Goal: Find specific page/section: Find specific page/section

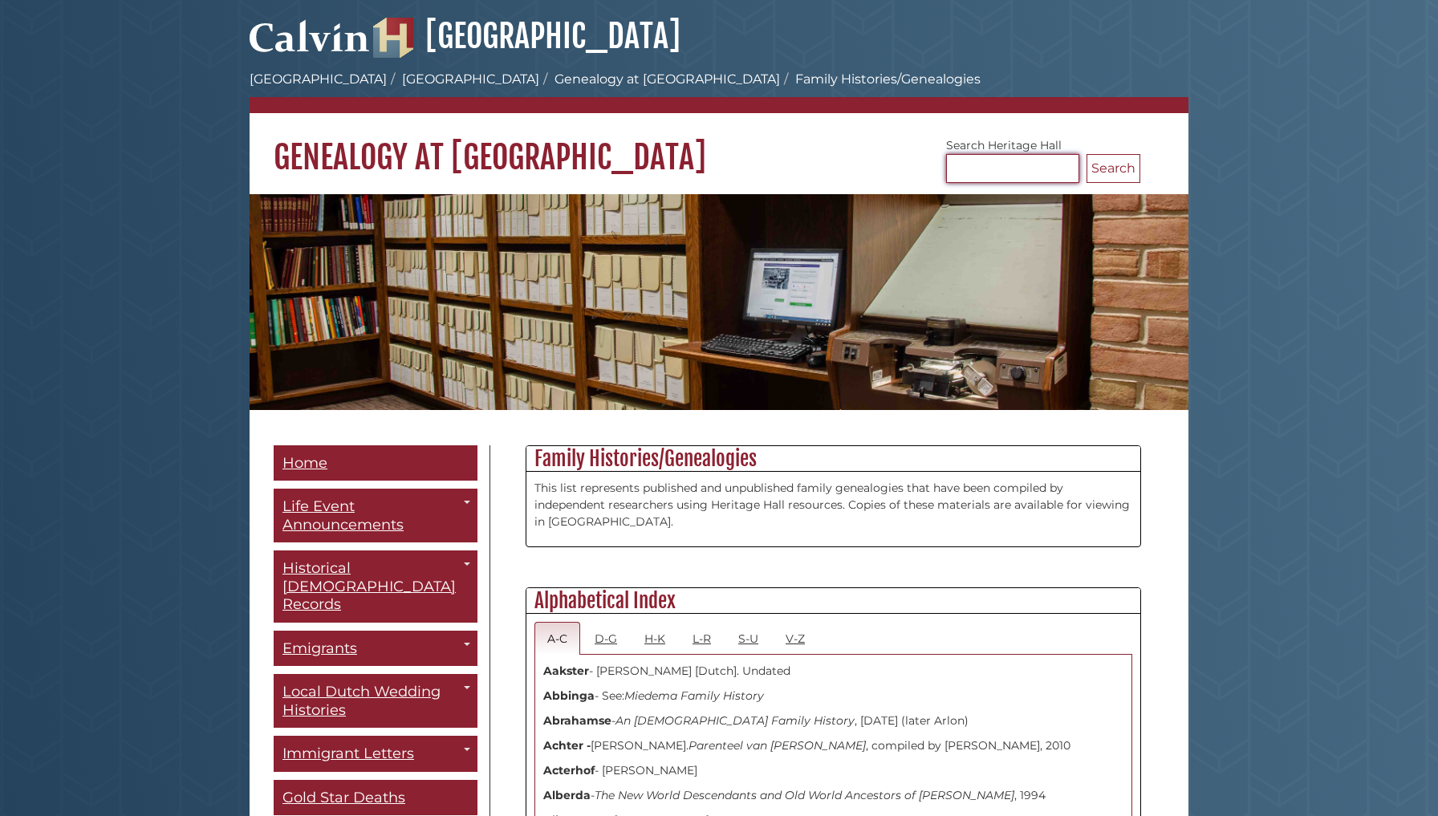
click at [971, 170] on input "Search [GEOGRAPHIC_DATA]" at bounding box center [1012, 168] width 133 height 29
type input "**********"
click at [1105, 171] on button "Search" at bounding box center [1113, 168] width 54 height 29
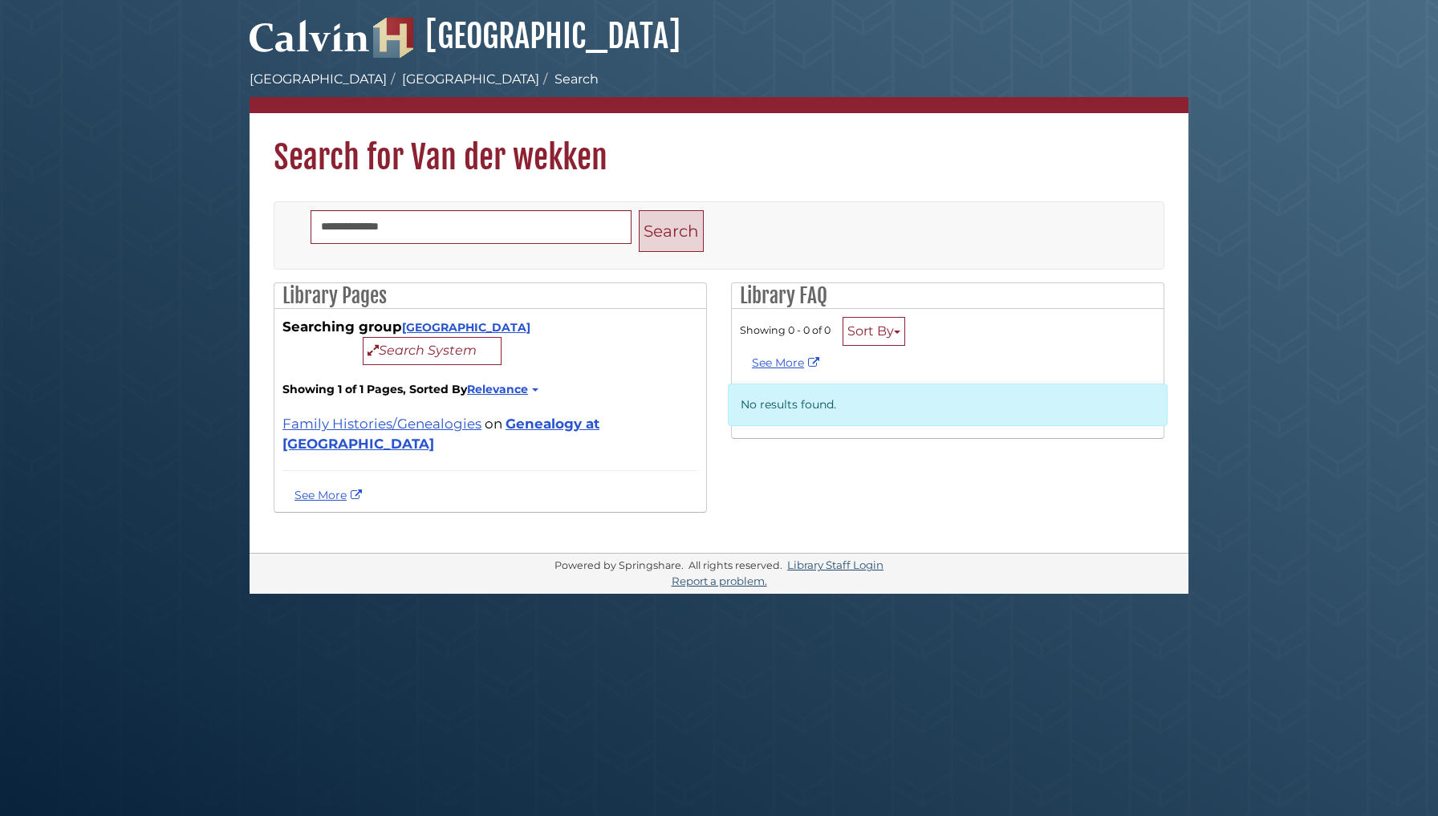
click at [672, 233] on button "Search" at bounding box center [671, 231] width 65 height 43
click at [436, 424] on link "Family Histories/Genealogies" at bounding box center [381, 424] width 199 height 16
click at [466, 329] on link "[GEOGRAPHIC_DATA]" at bounding box center [466, 327] width 128 height 14
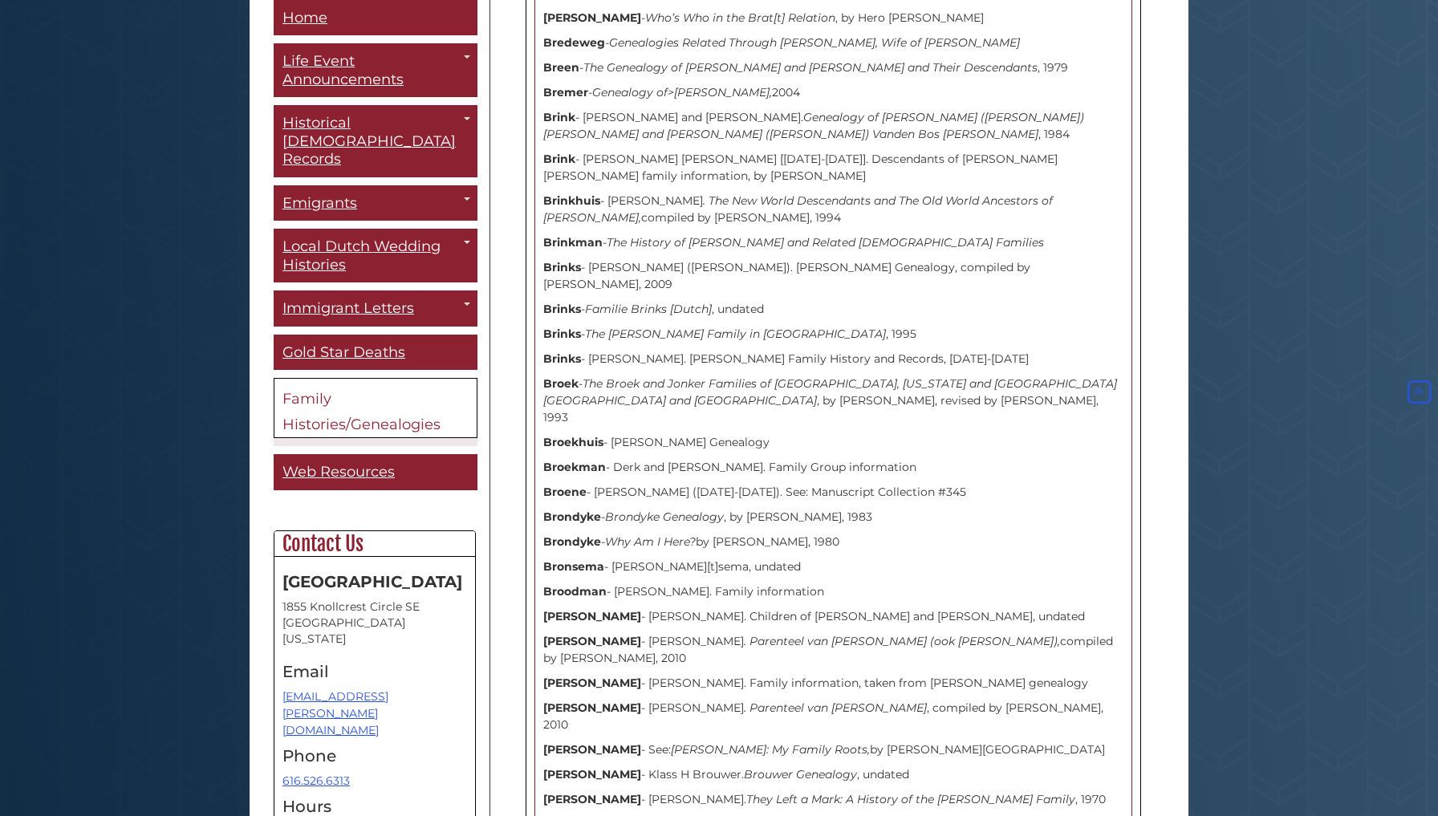
scroll to position [5008, 0]
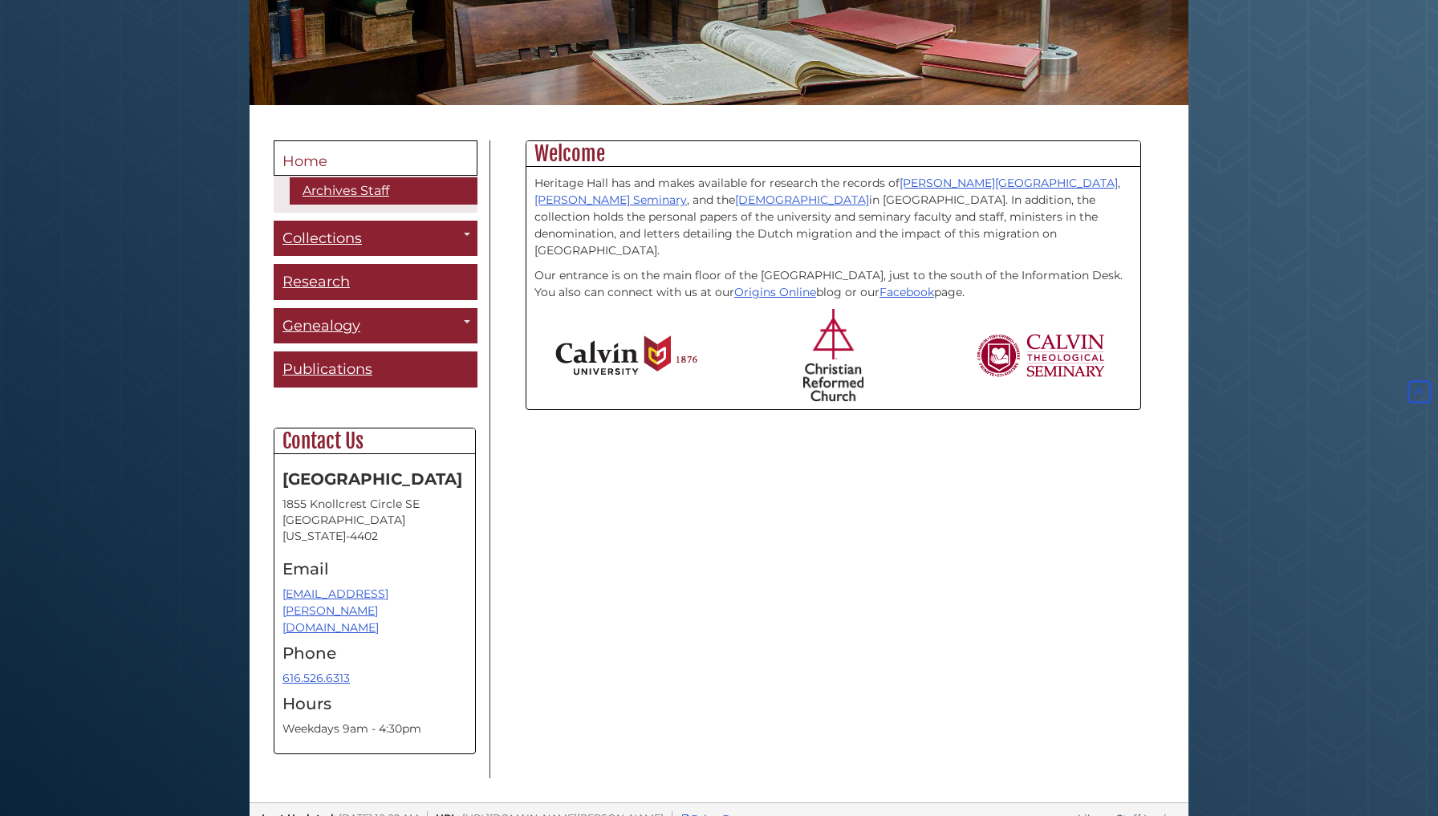
scroll to position [303, 0]
